Goal: Task Accomplishment & Management: Use online tool/utility

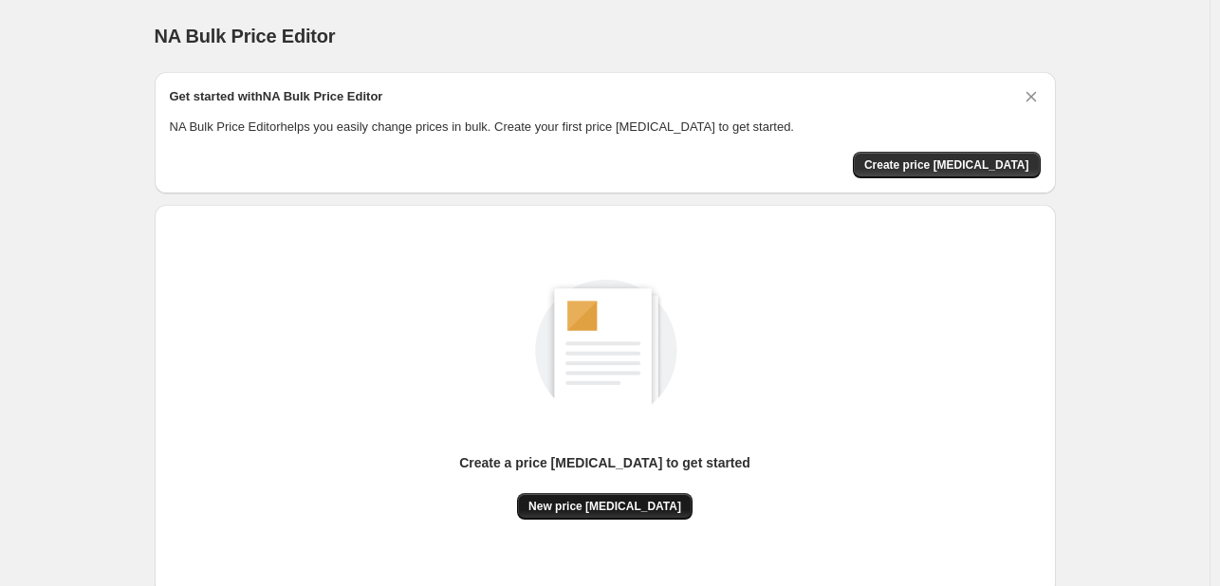
click at [611, 508] on span "New price change job" at bounding box center [604, 506] width 153 height 15
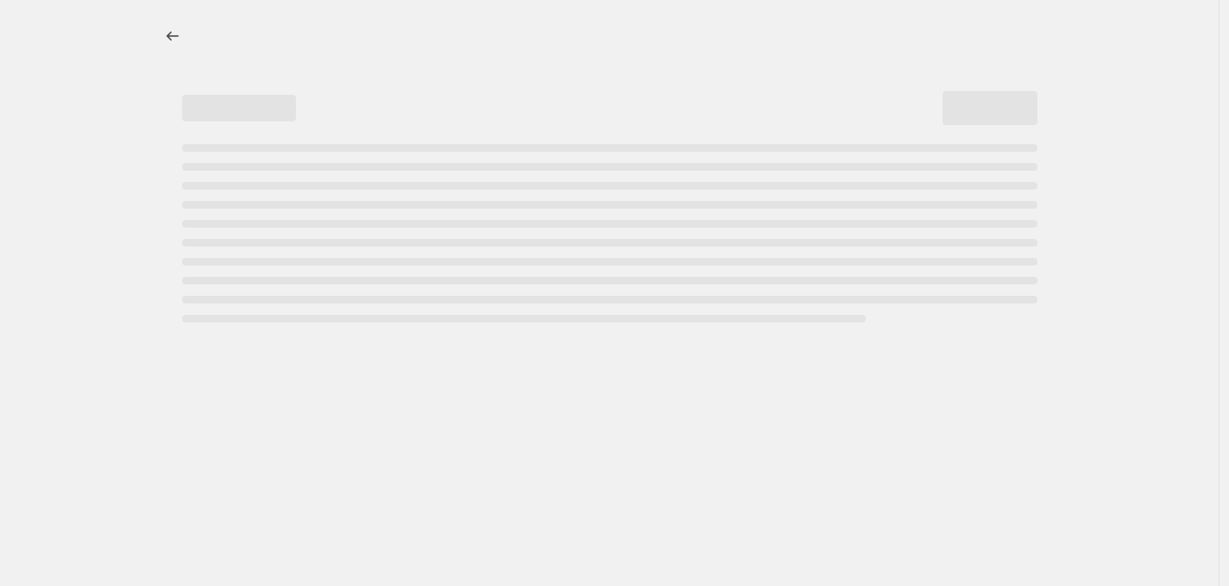
select select "percentage"
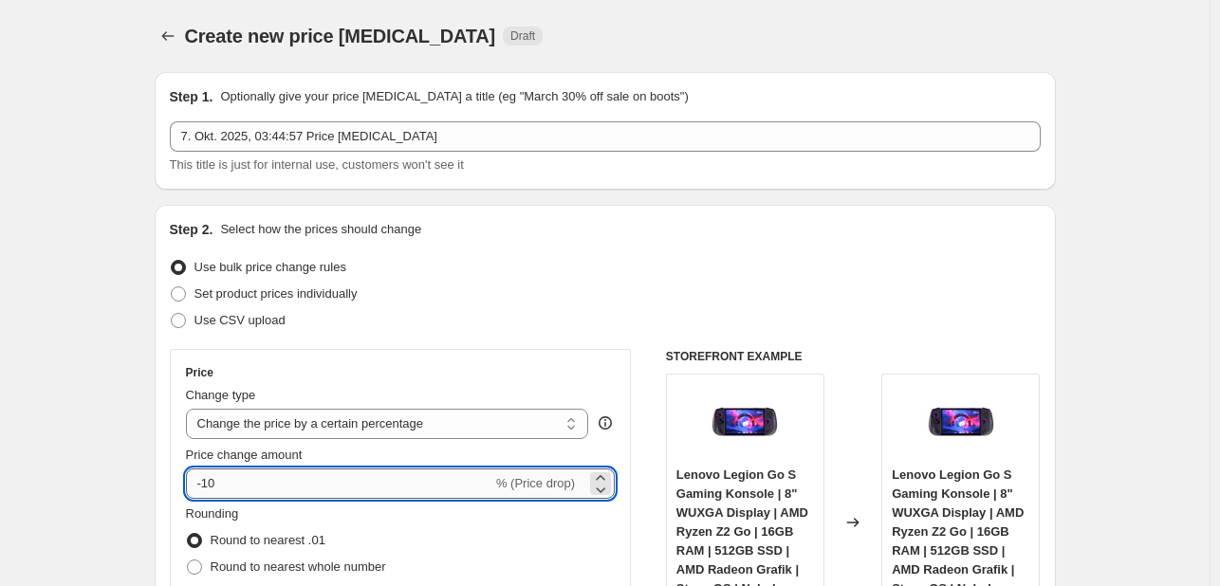
click at [308, 479] on input "-10" at bounding box center [339, 484] width 306 height 30
type input "-1"
type input "-30"
click at [526, 360] on div "Price Change type Change the price to a certain amount Change the price by a ce…" at bounding box center [401, 520] width 462 height 342
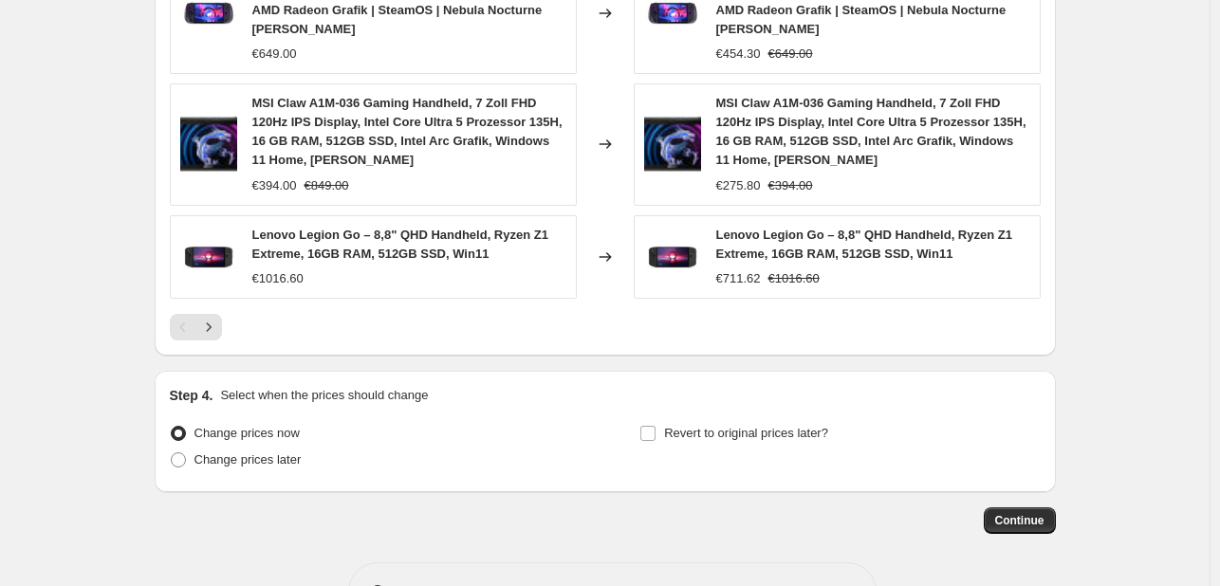
scroll to position [1491, 0]
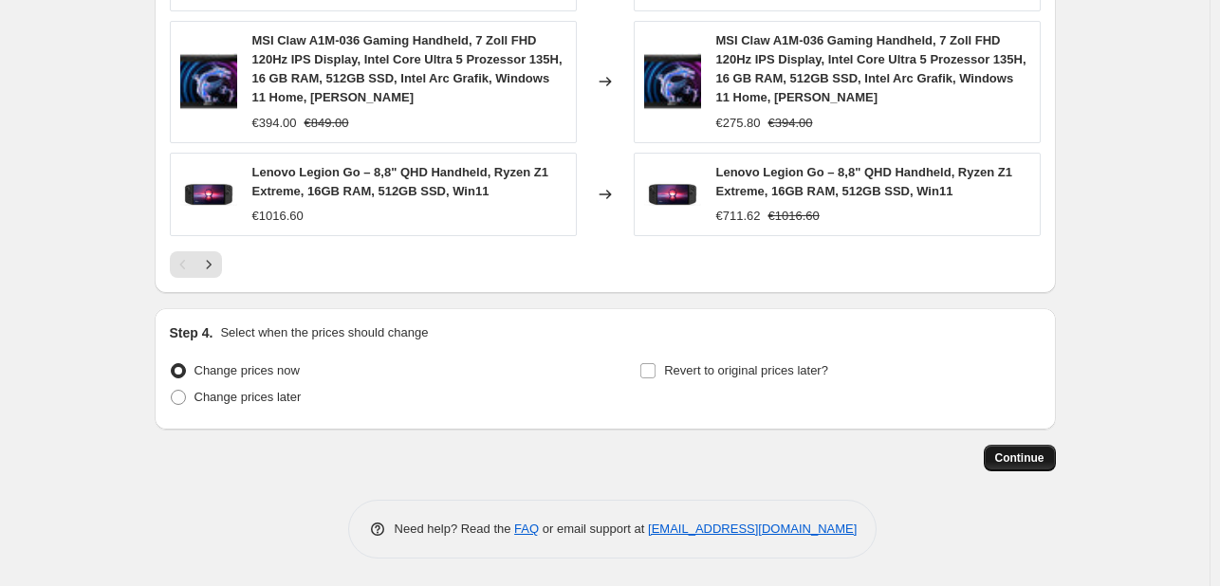
click at [1025, 470] on button "Continue" at bounding box center [1020, 458] width 72 height 27
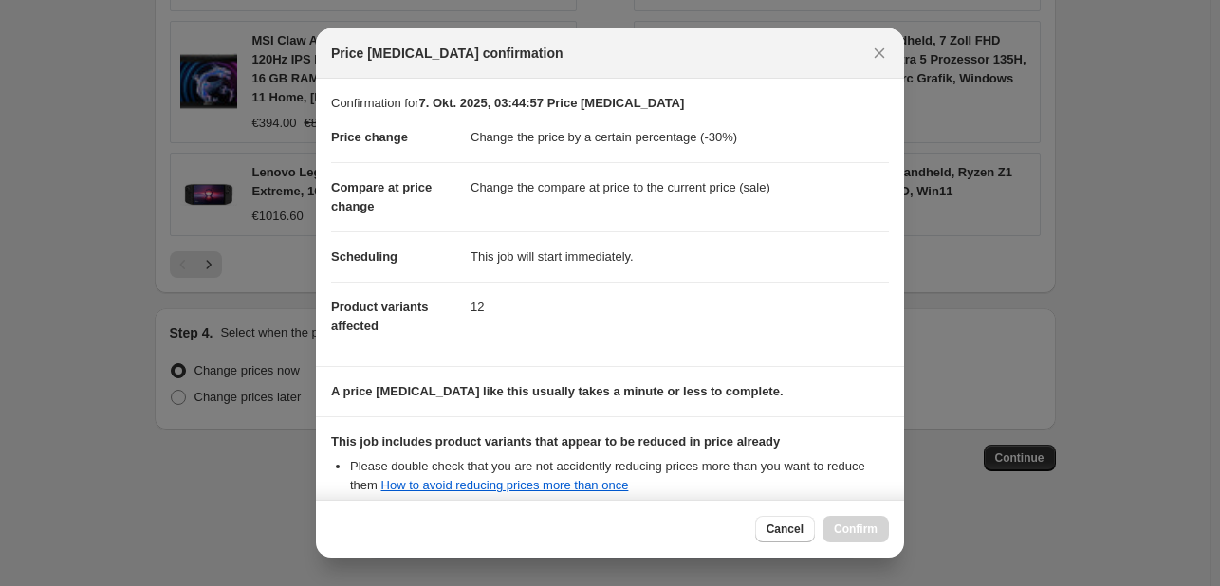
click at [865, 529] on div "Cancel Confirm" at bounding box center [822, 529] width 134 height 27
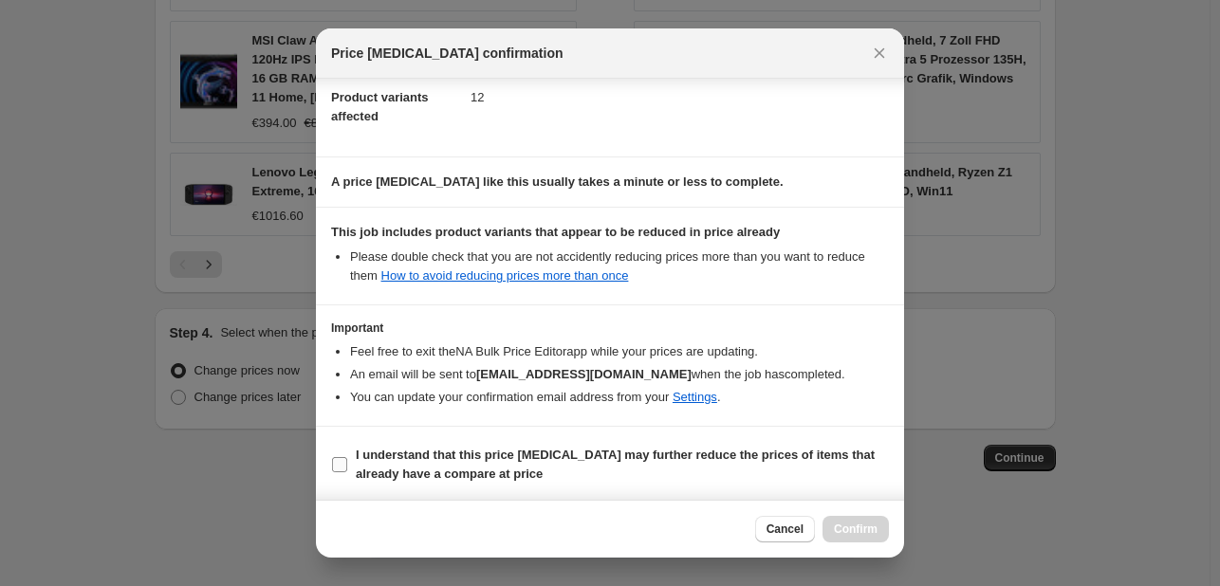
scroll to position [211, 0]
click at [333, 469] on input "I understand that this price change job may further reduce the prices of items …" at bounding box center [339, 463] width 15 height 15
checkbox input "true"
click at [859, 528] on span "Confirm" at bounding box center [856, 529] width 44 height 15
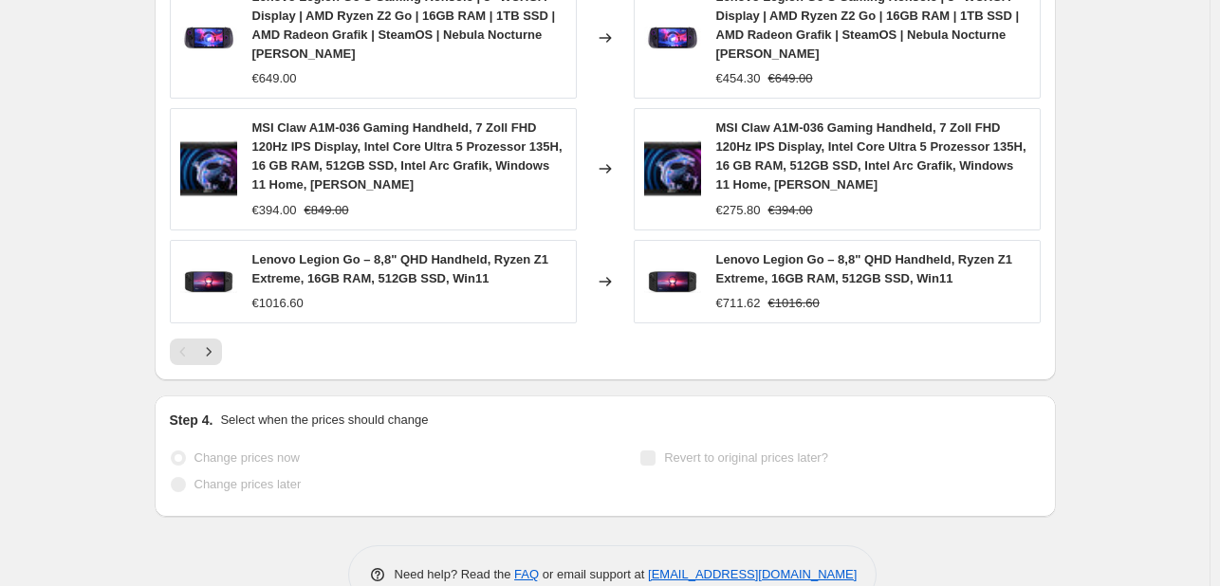
scroll to position [1541, 0]
